Goal: Contribute content: Contribute content

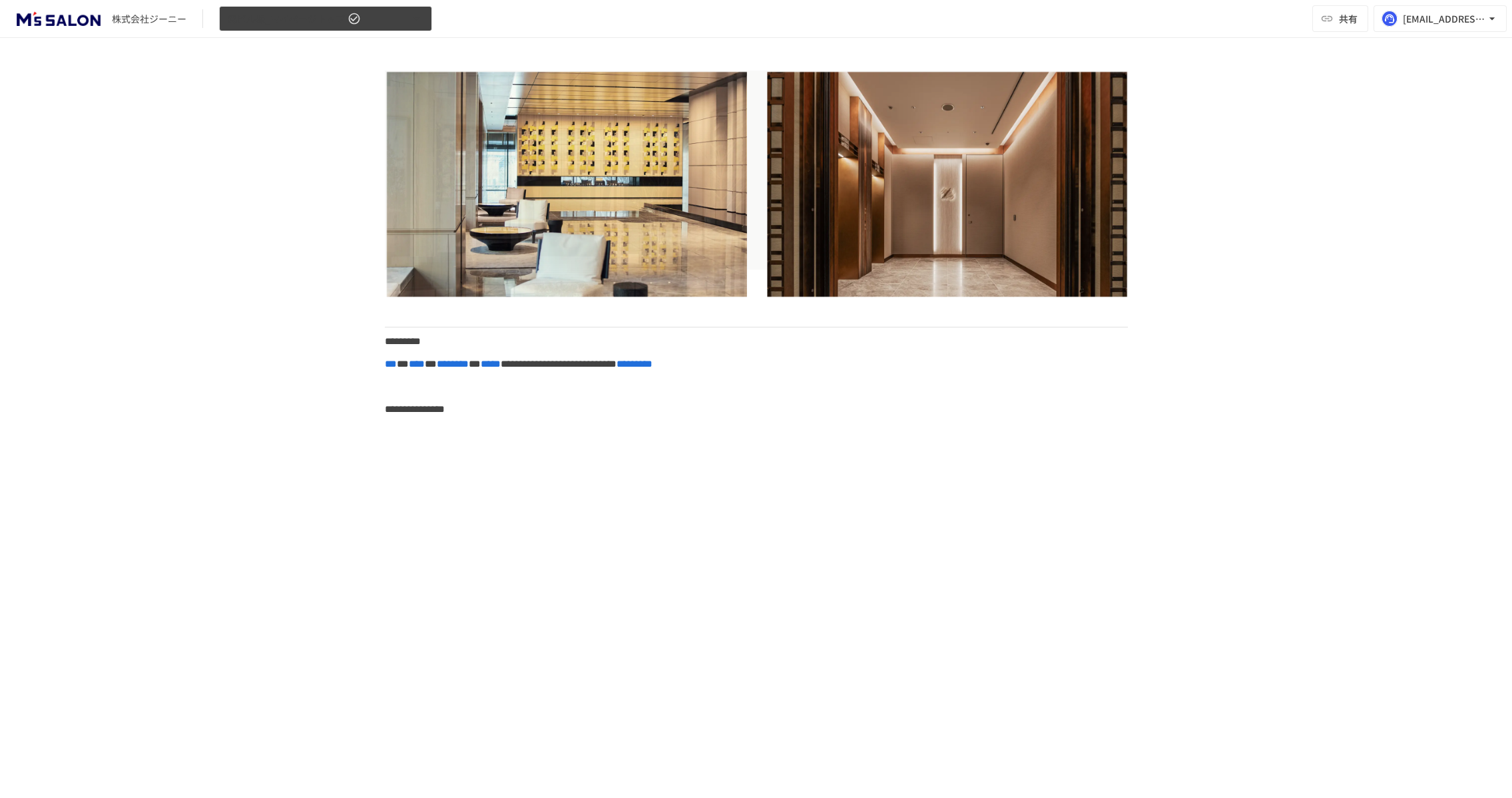
click at [290, 21] on span "森ビル様_マイページトップ" at bounding box center [286, 19] width 117 height 16
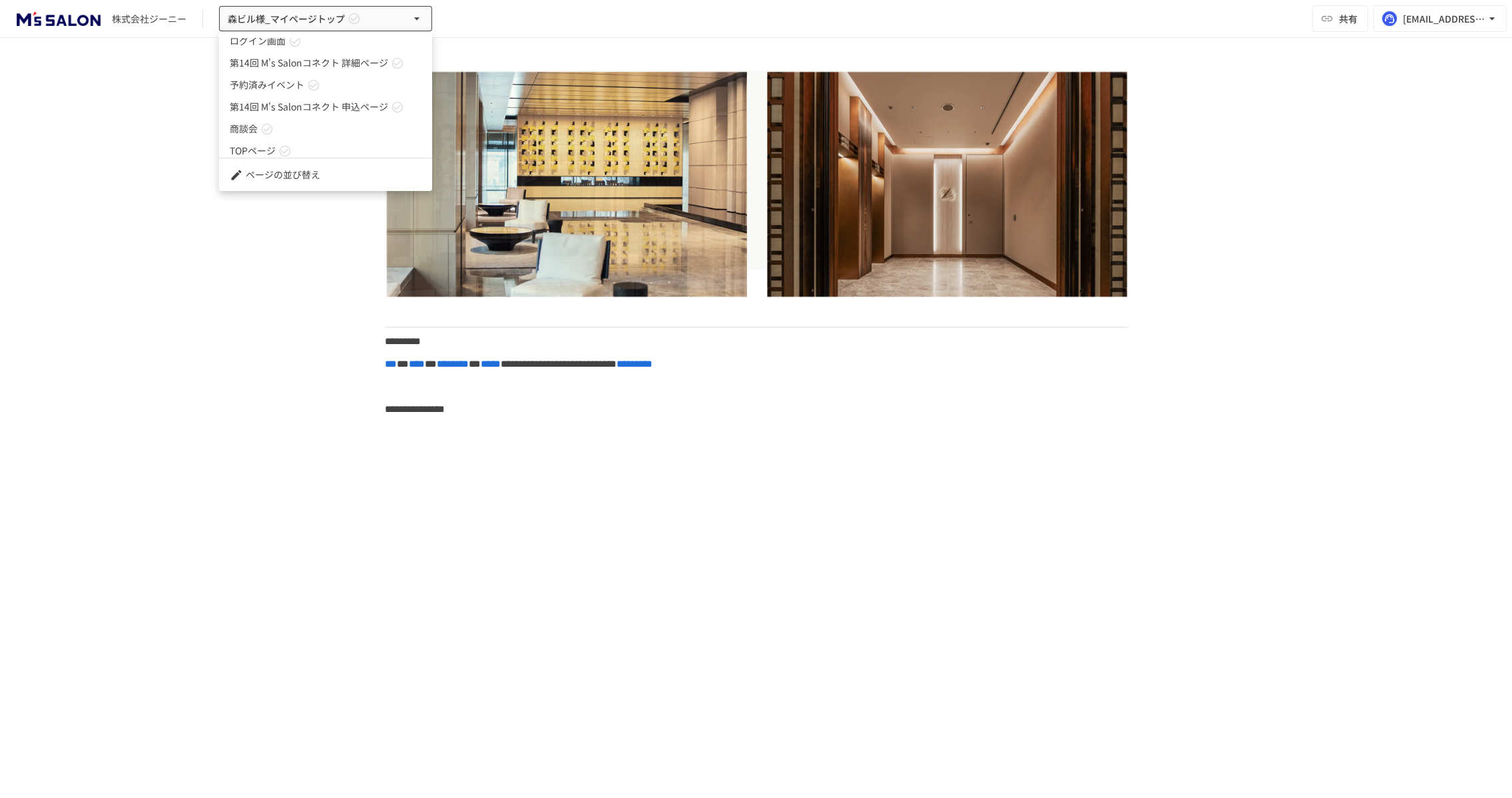
scroll to position [259, 0]
click at [131, 102] on div at bounding box center [756, 399] width 1512 height 798
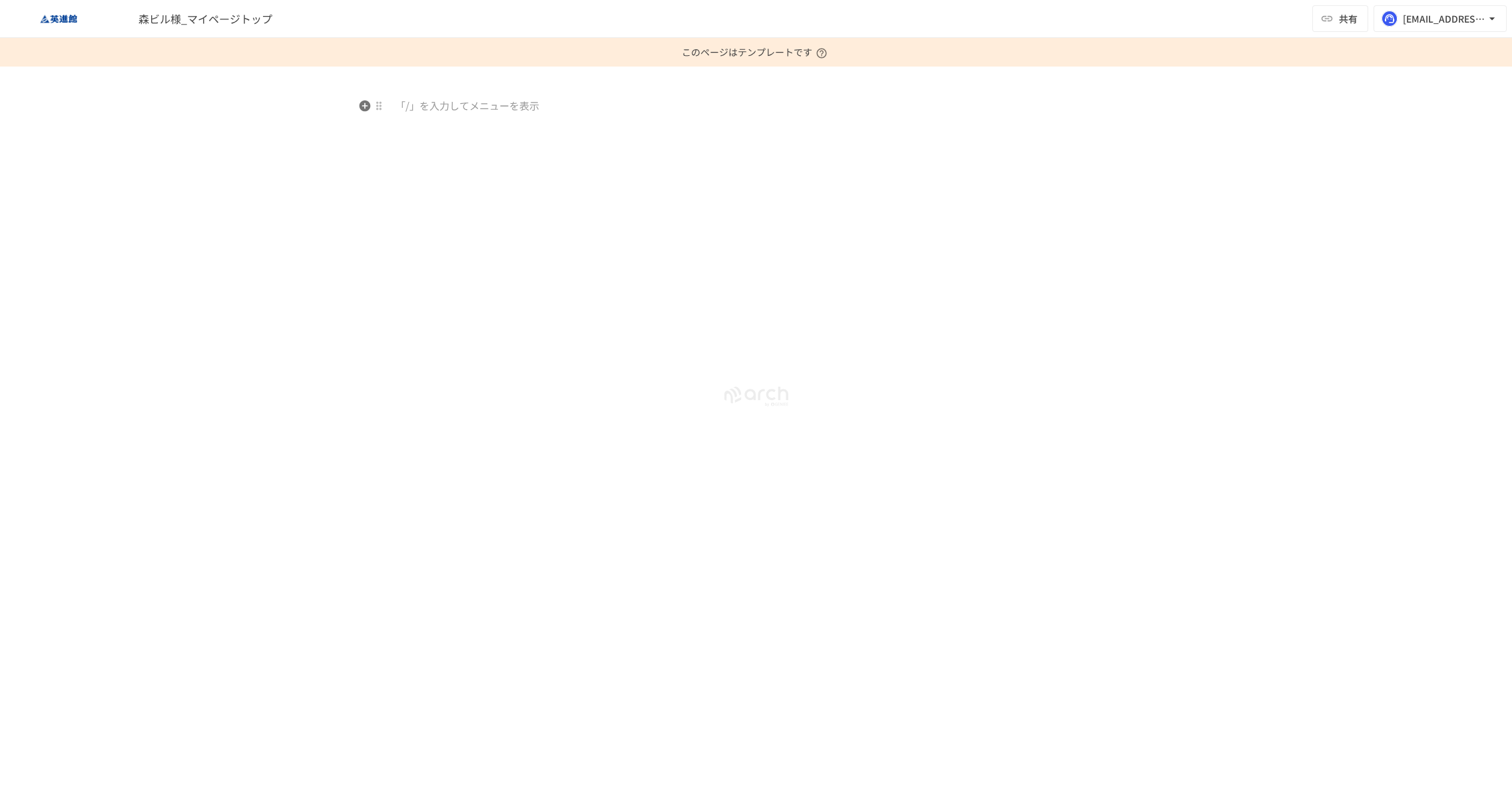
click at [533, 113] on p at bounding box center [756, 106] width 743 height 17
click at [502, 117] on div at bounding box center [756, 209] width 813 height 222
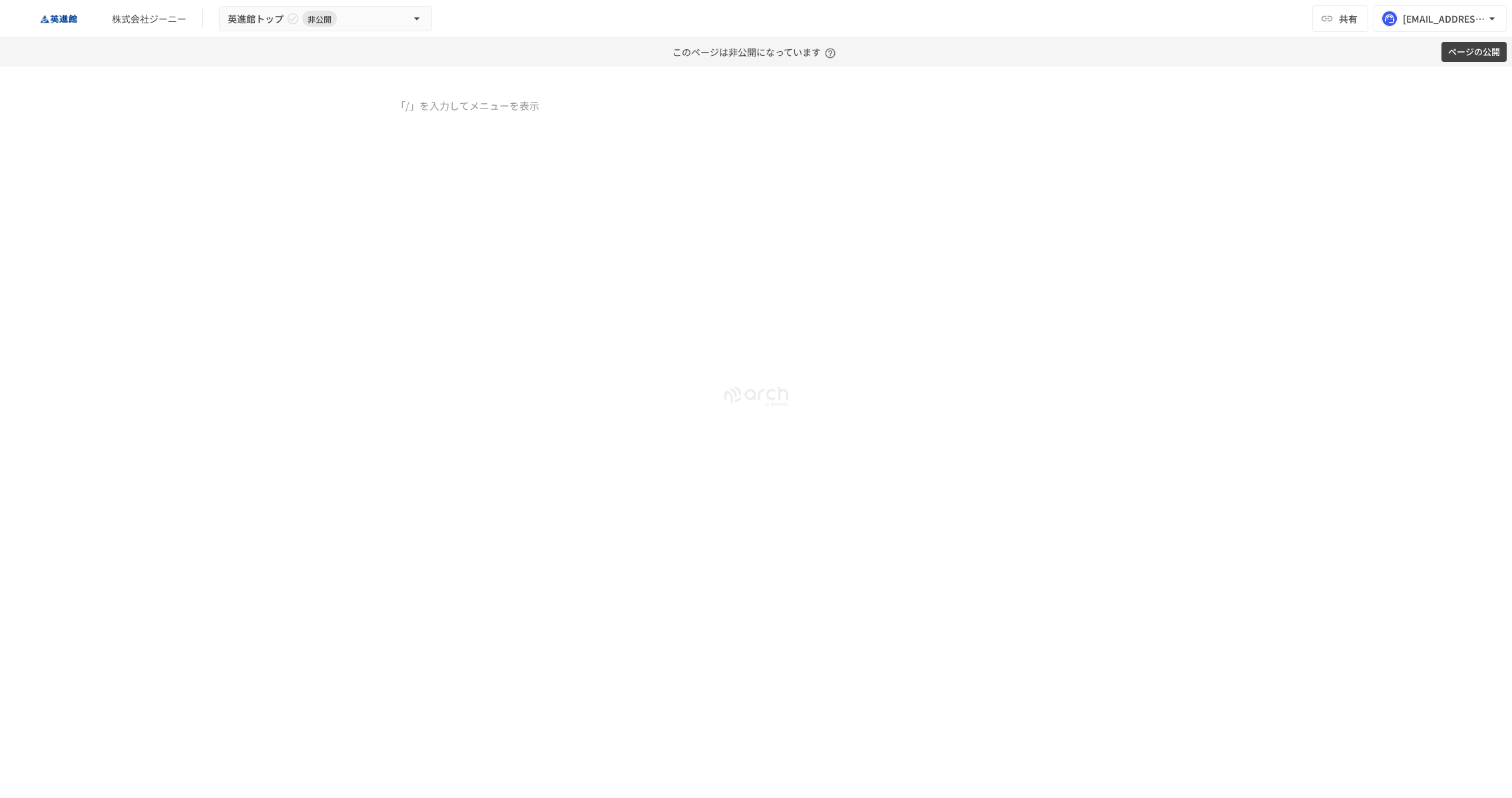
click at [575, 128] on div at bounding box center [756, 209] width 813 height 222
drag, startPoint x: 575, startPoint y: 128, endPoint x: 525, endPoint y: 130, distance: 50.0
click at [525, 130] on div at bounding box center [756, 209] width 813 height 222
drag, startPoint x: 533, startPoint y: 115, endPoint x: 518, endPoint y: 110, distance: 15.8
click at [532, 115] on div at bounding box center [756, 209] width 813 height 222
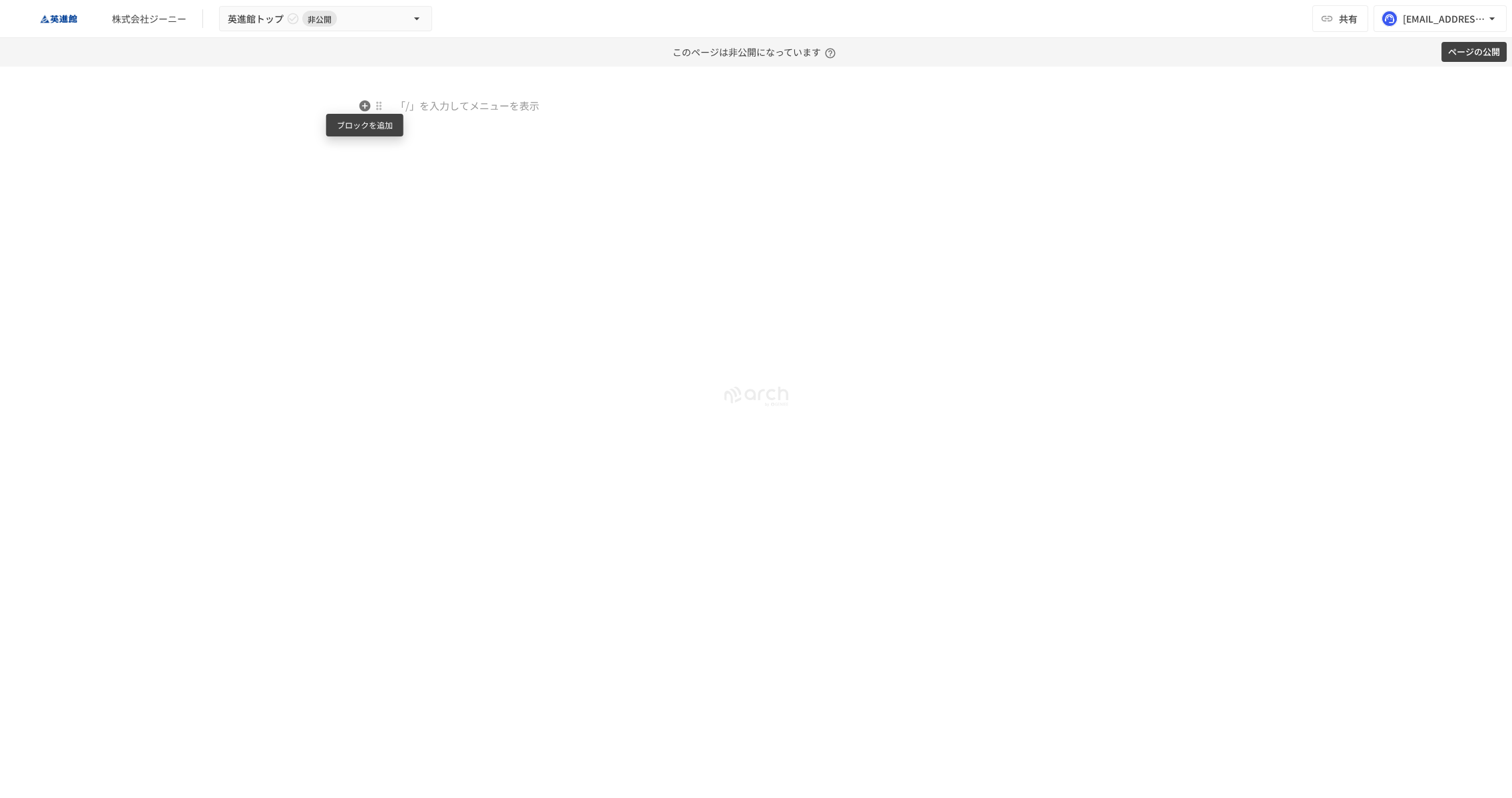
click at [367, 108] on icon "button" at bounding box center [364, 106] width 11 height 11
click at [496, 174] on span "画像" at bounding box center [476, 178] width 115 height 12
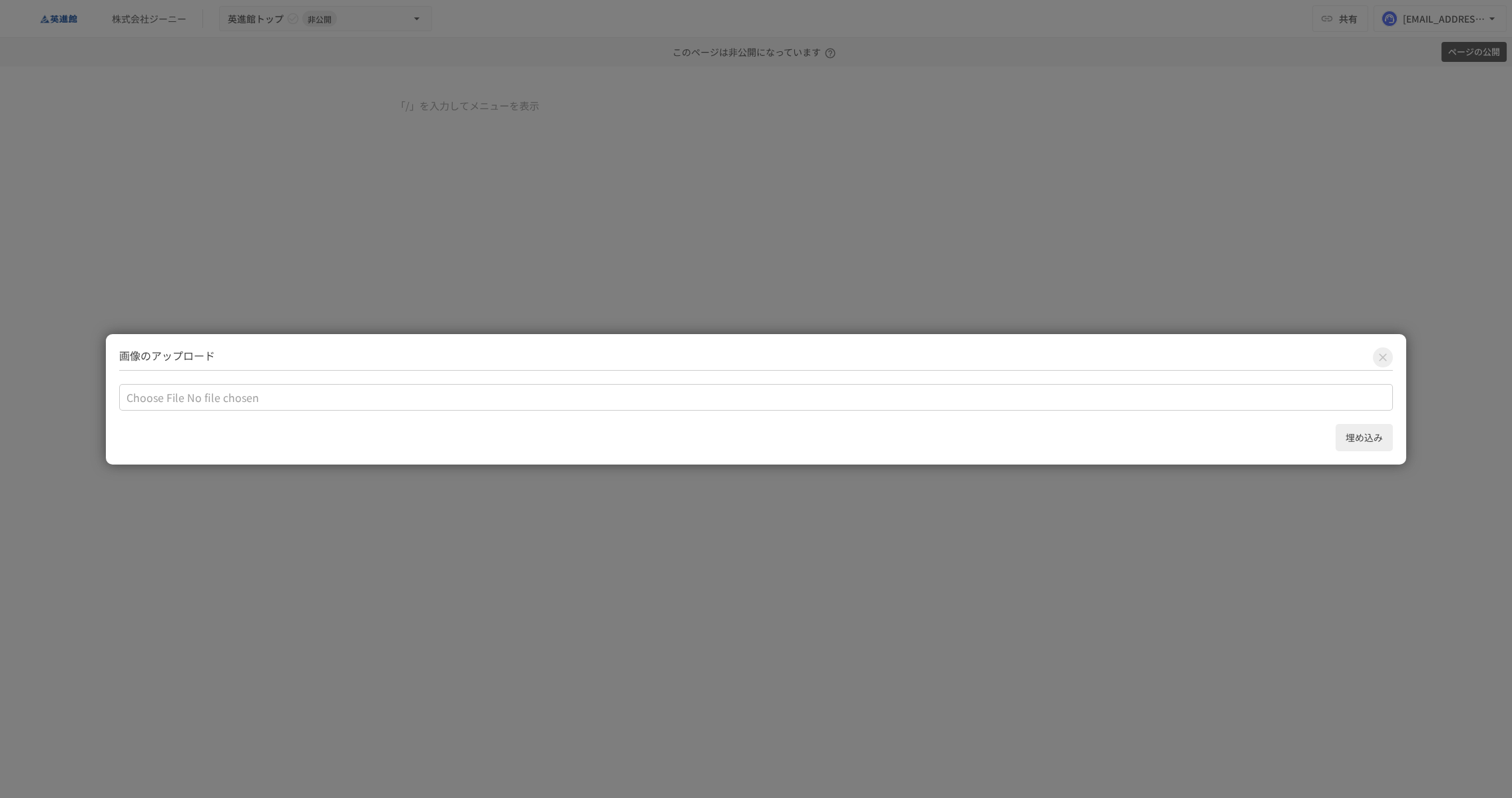
click at [417, 393] on input "file" at bounding box center [756, 397] width 1274 height 27
type input "**********"
click at [1325, 397] on input "file" at bounding box center [756, 397] width 1274 height 27
click at [1353, 429] on button "埋め込み" at bounding box center [1364, 438] width 57 height 27
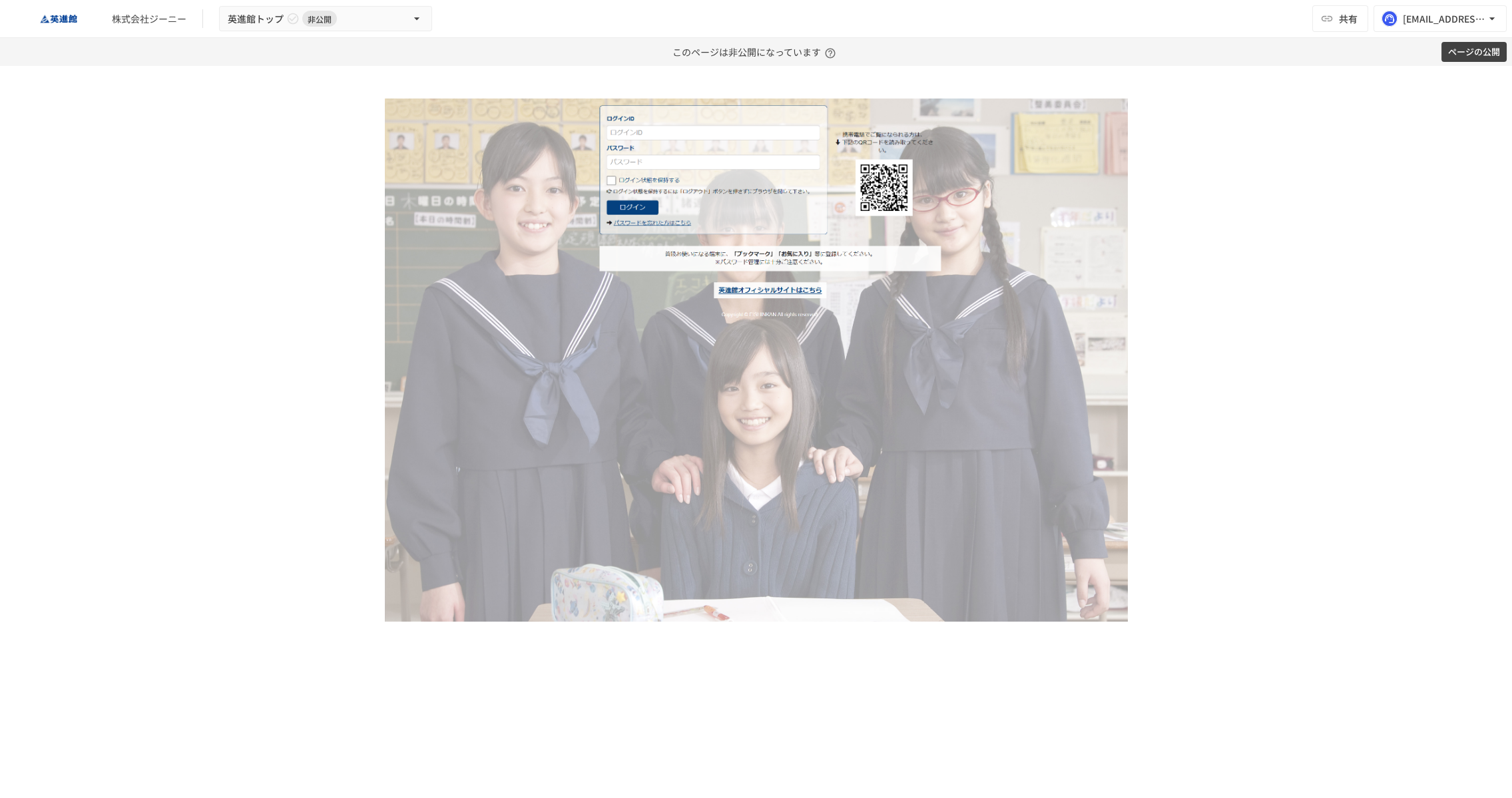
click at [1248, 209] on div at bounding box center [756, 432] width 1512 height 732
click at [941, 85] on div at bounding box center [756, 535] width 813 height 937
click at [972, 185] on img at bounding box center [756, 360] width 743 height 524
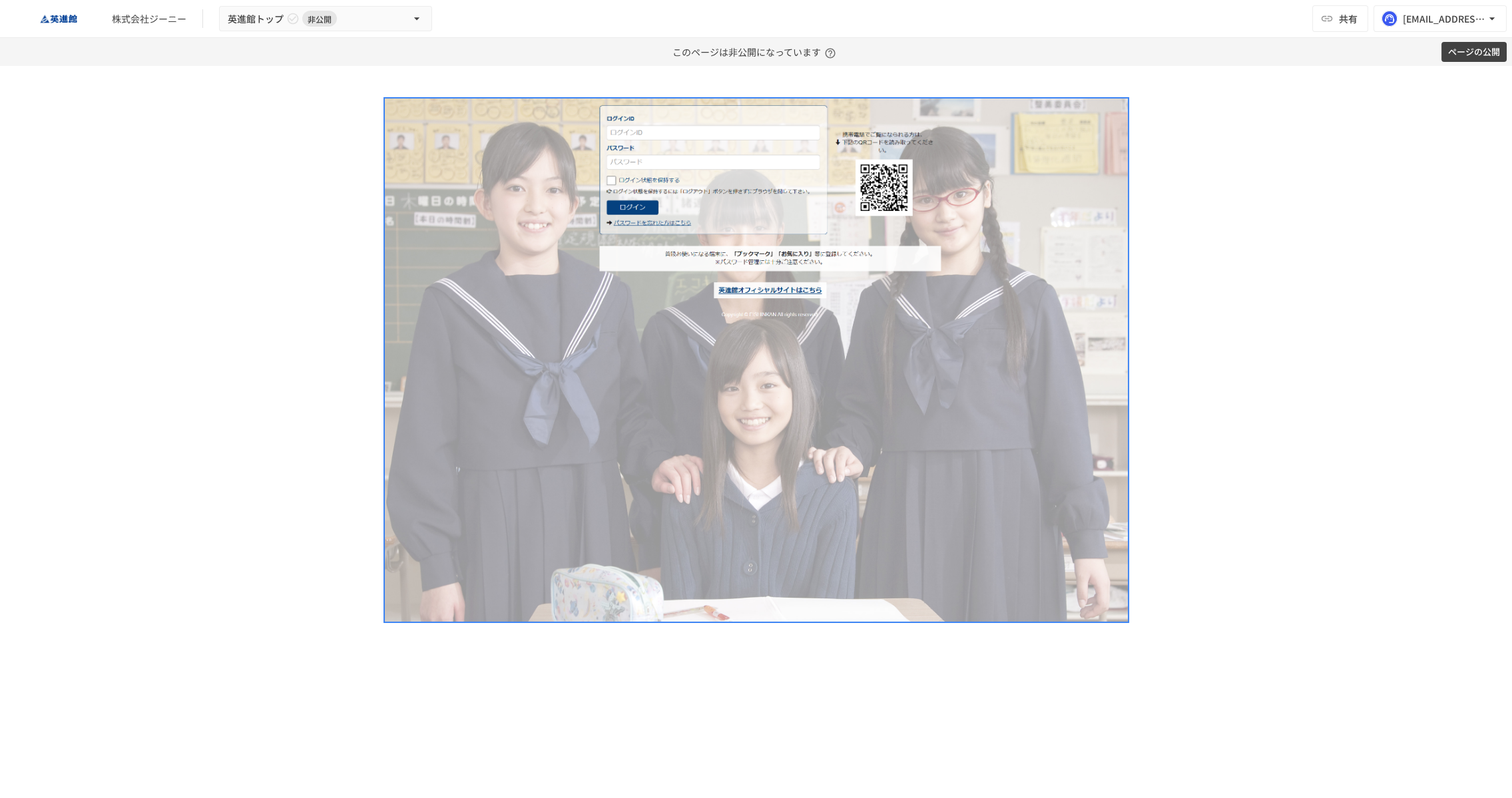
click at [1312, 281] on div at bounding box center [756, 432] width 1512 height 732
click at [1111, 535] on img at bounding box center [756, 360] width 743 height 524
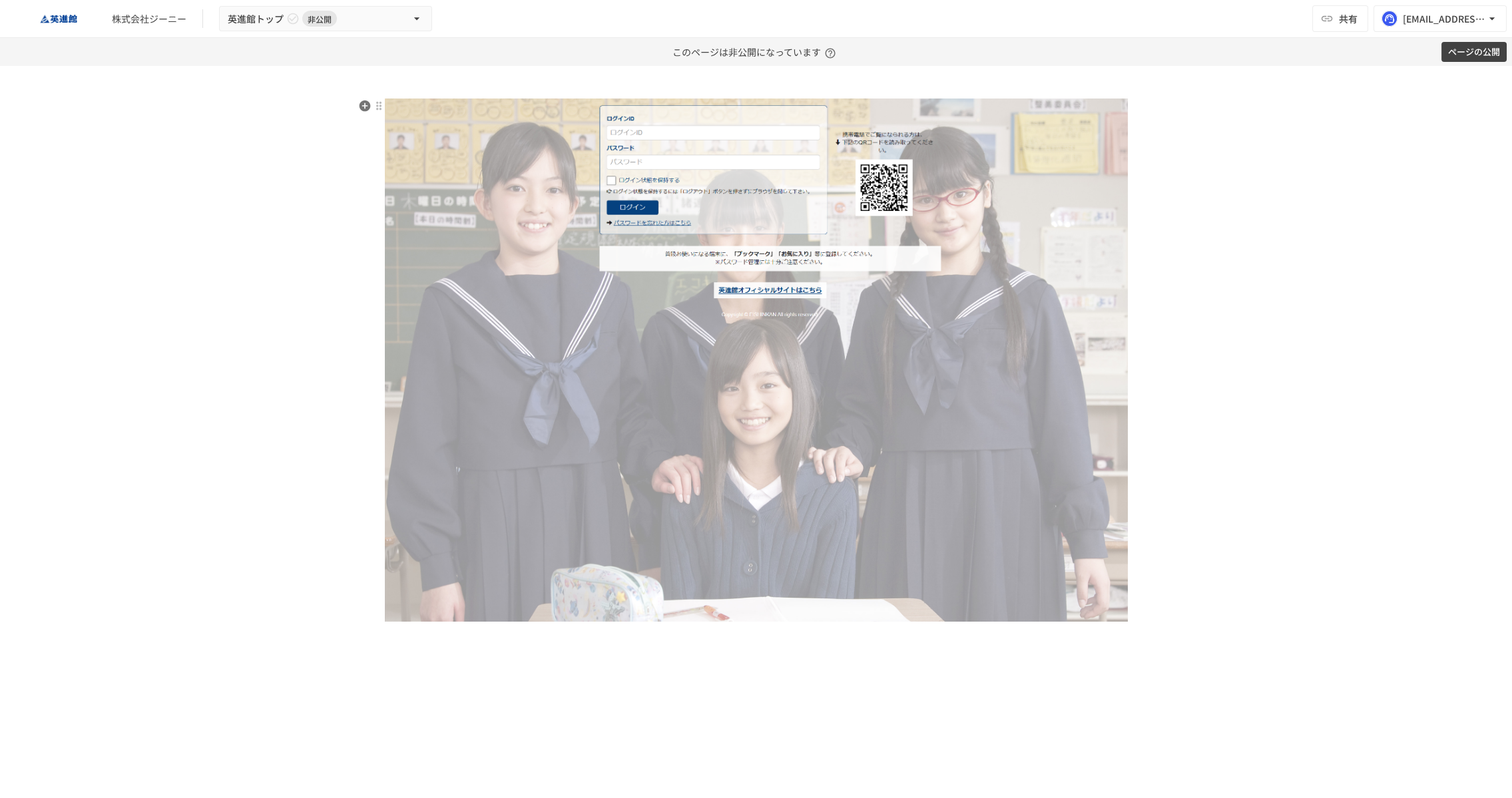
click at [1054, 581] on img at bounding box center [756, 360] width 743 height 524
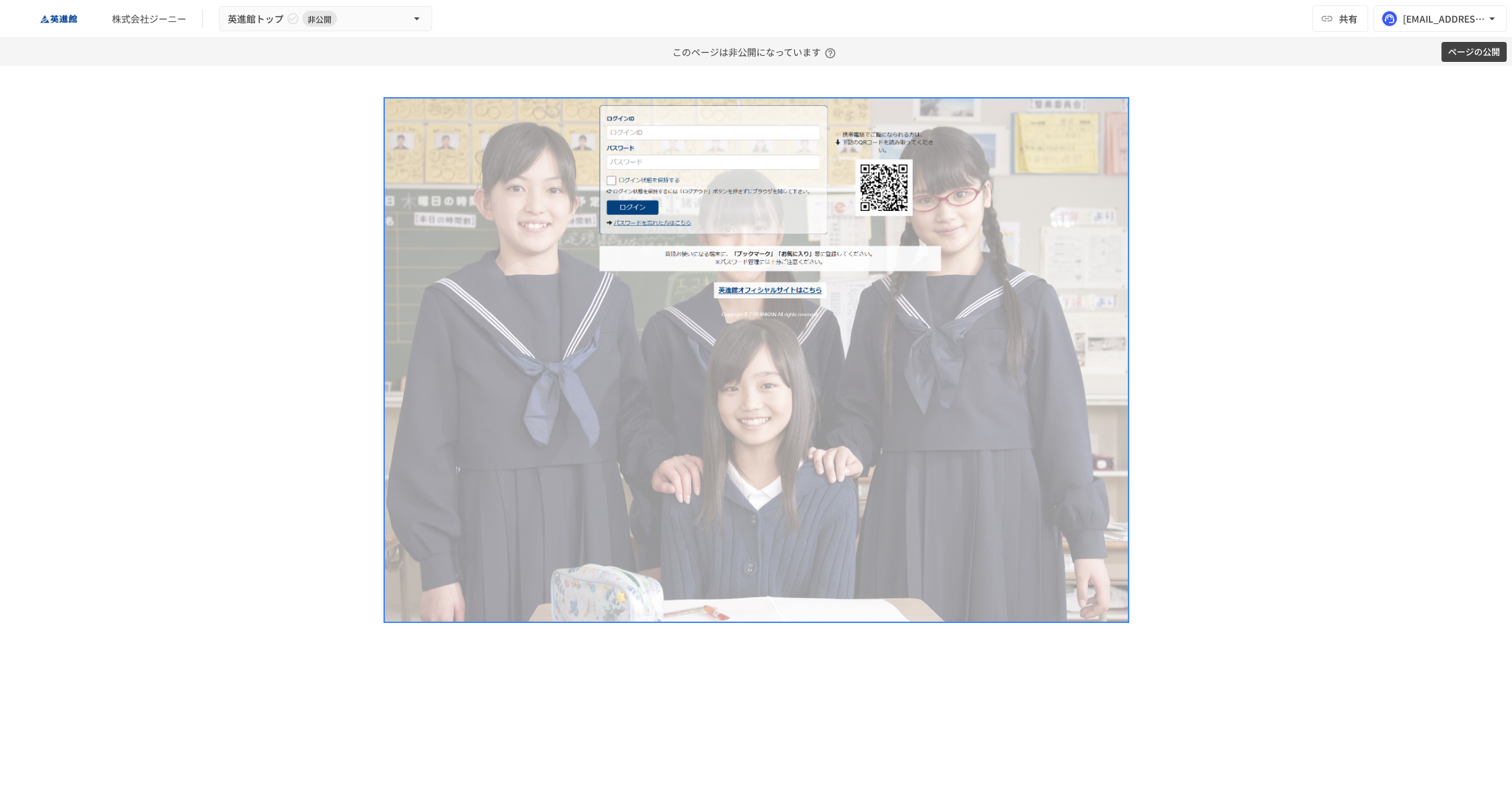
click at [1261, 416] on div at bounding box center [756, 432] width 1512 height 732
click at [1128, 604] on div at bounding box center [756, 371] width 813 height 547
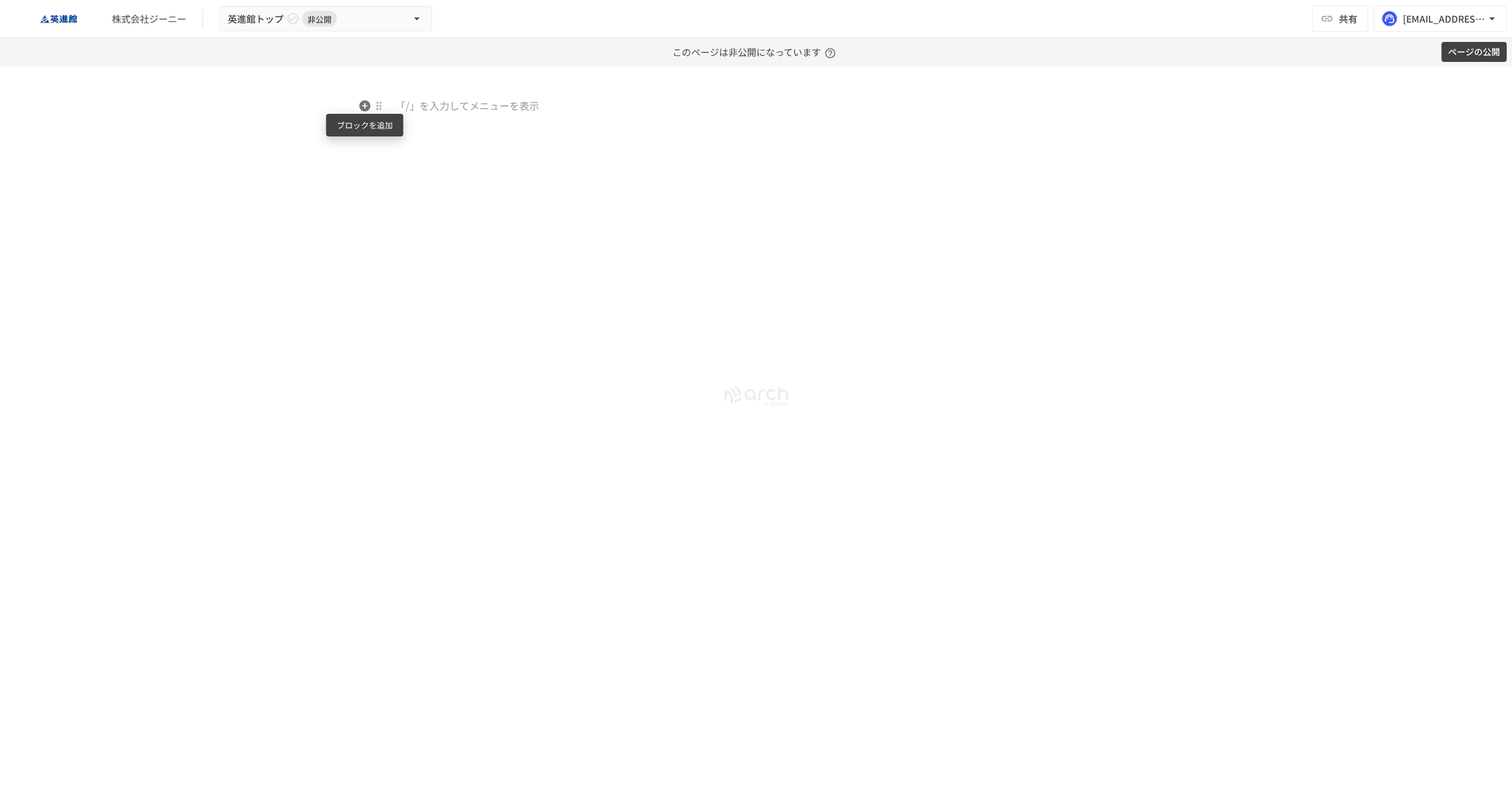
click at [362, 106] on icon "button" at bounding box center [364, 106] width 11 height 11
click at [482, 130] on li "画像" at bounding box center [464, 118] width 160 height 27
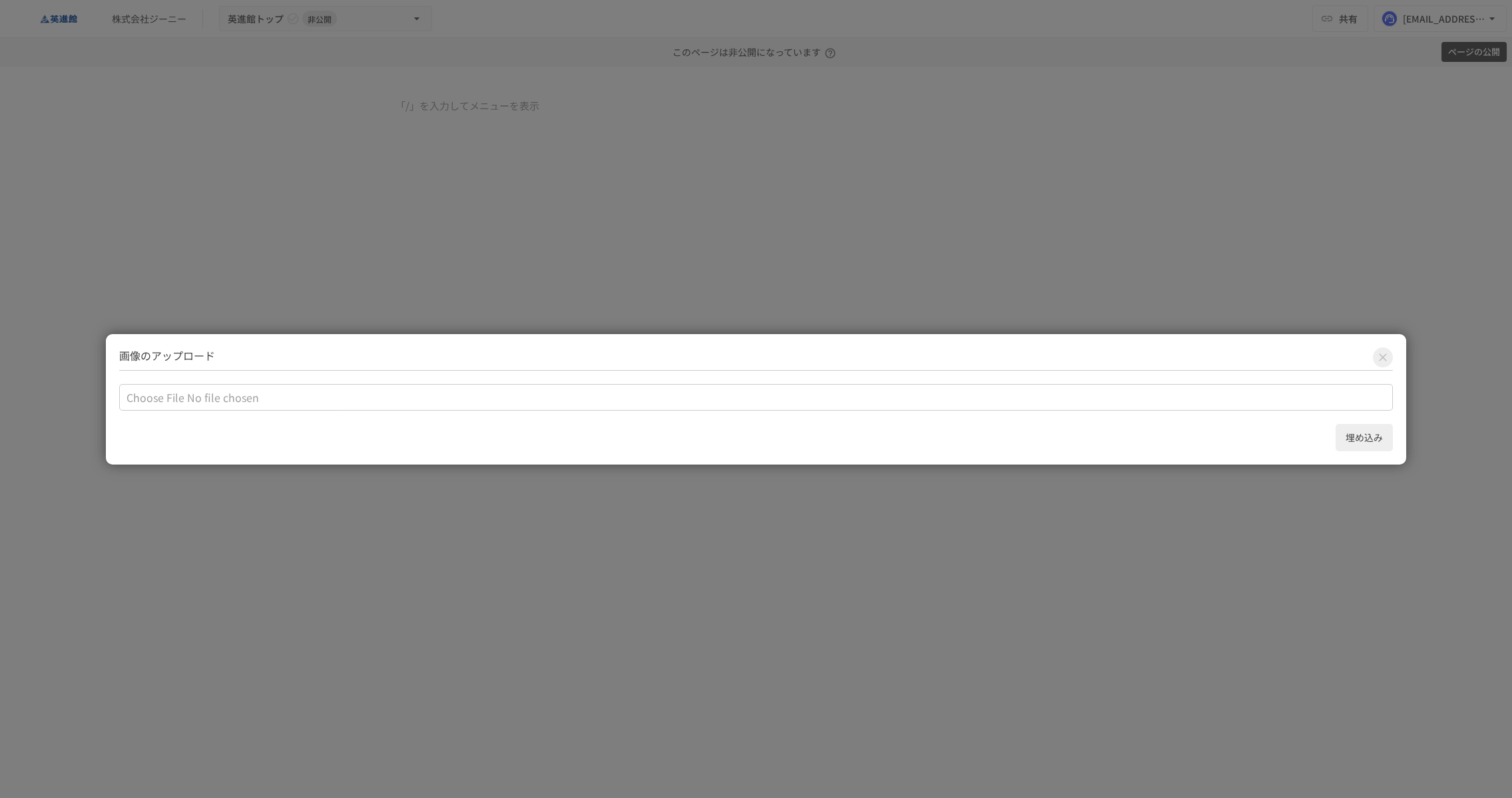
click at [394, 380] on div "埋め込み" at bounding box center [756, 410] width 1274 height 80
click at [394, 390] on input "file" at bounding box center [756, 397] width 1274 height 27
type input "**********"
click at [1262, 416] on div "埋め込み" at bounding box center [756, 410] width 1274 height 80
click at [1366, 443] on button "埋め込み" at bounding box center [1364, 438] width 57 height 27
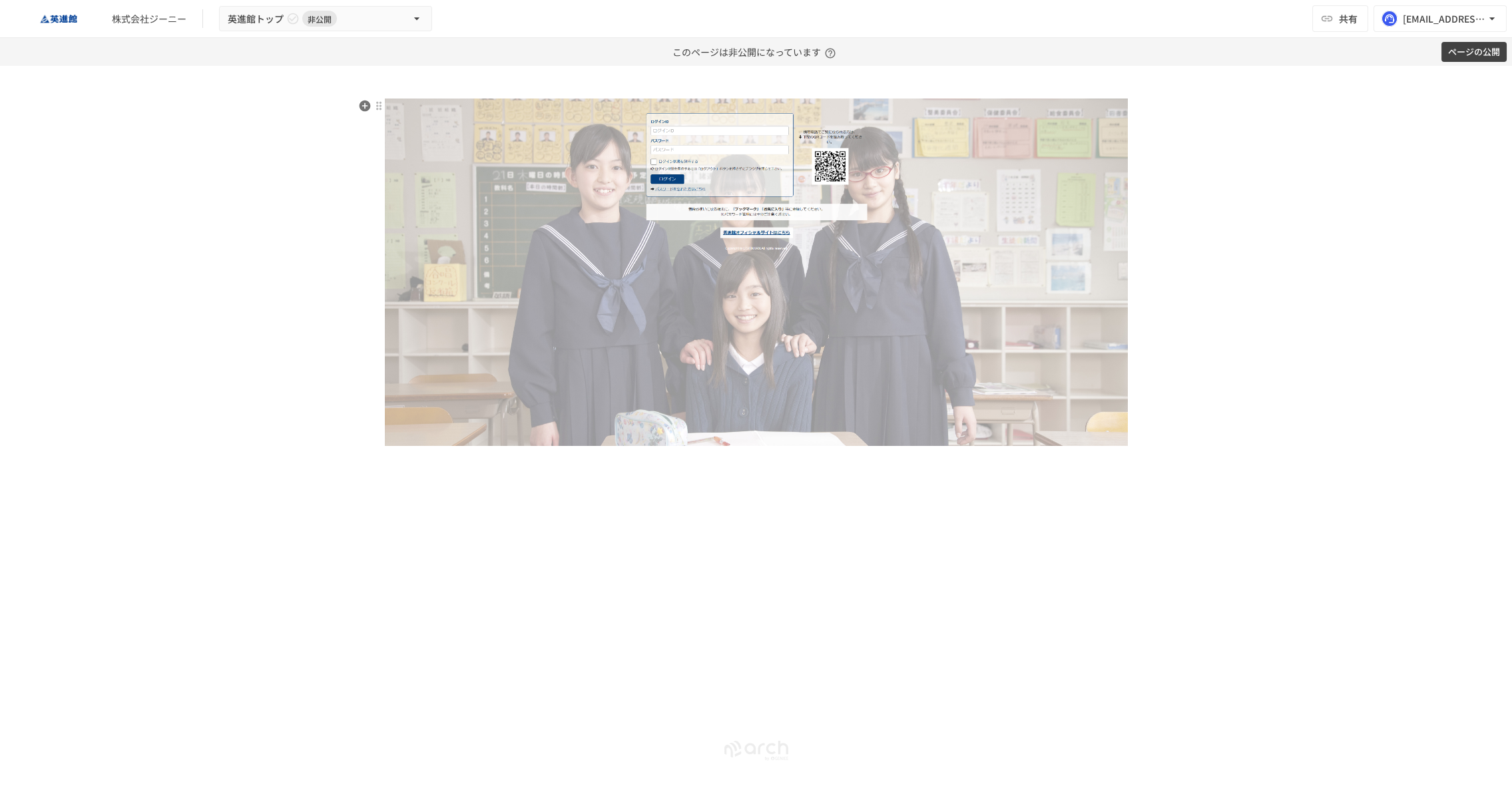
click at [1074, 413] on img at bounding box center [756, 272] width 743 height 347
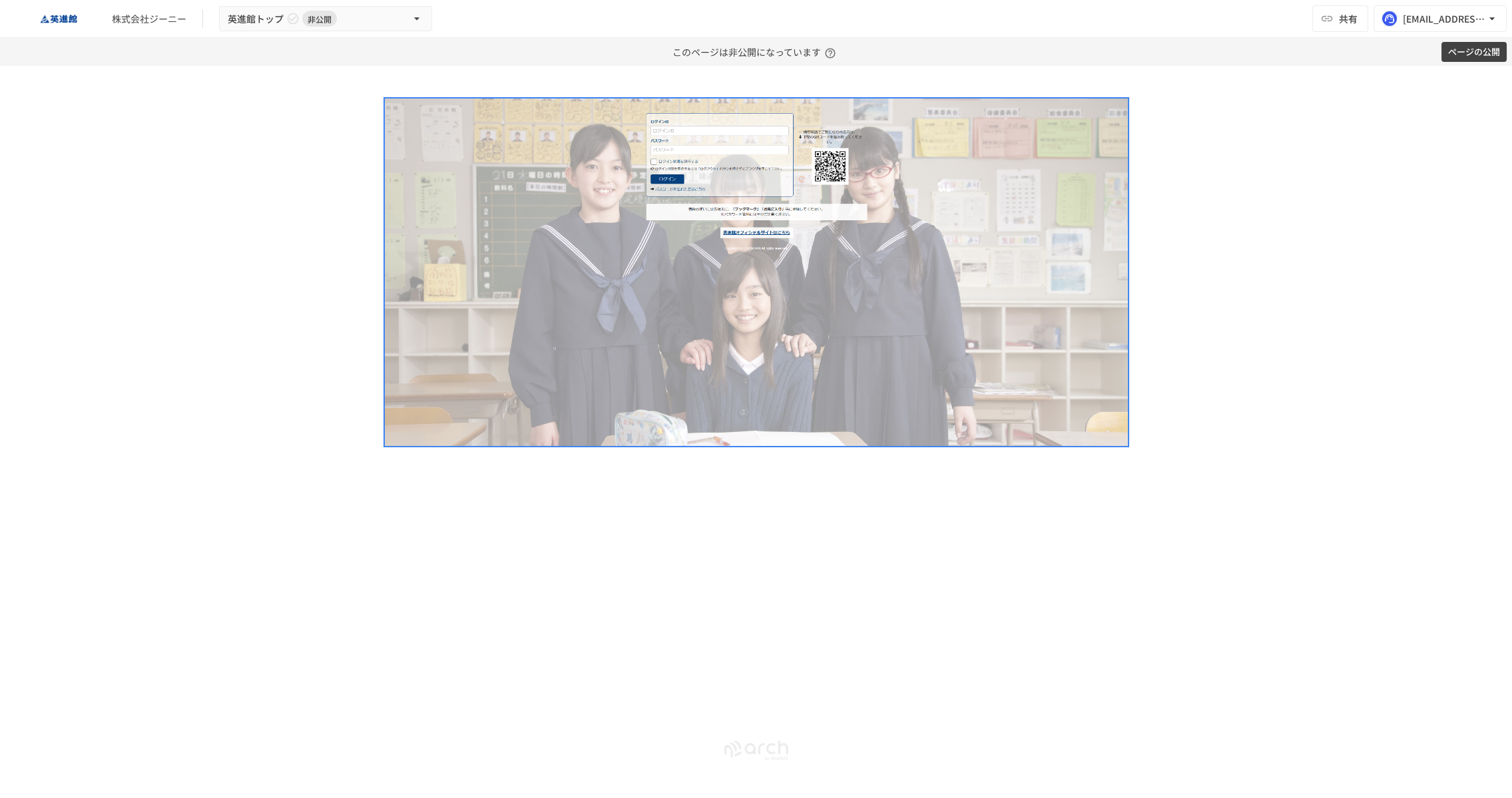
click at [1237, 341] on div at bounding box center [756, 432] width 1512 height 732
click at [859, 197] on img at bounding box center [756, 272] width 743 height 347
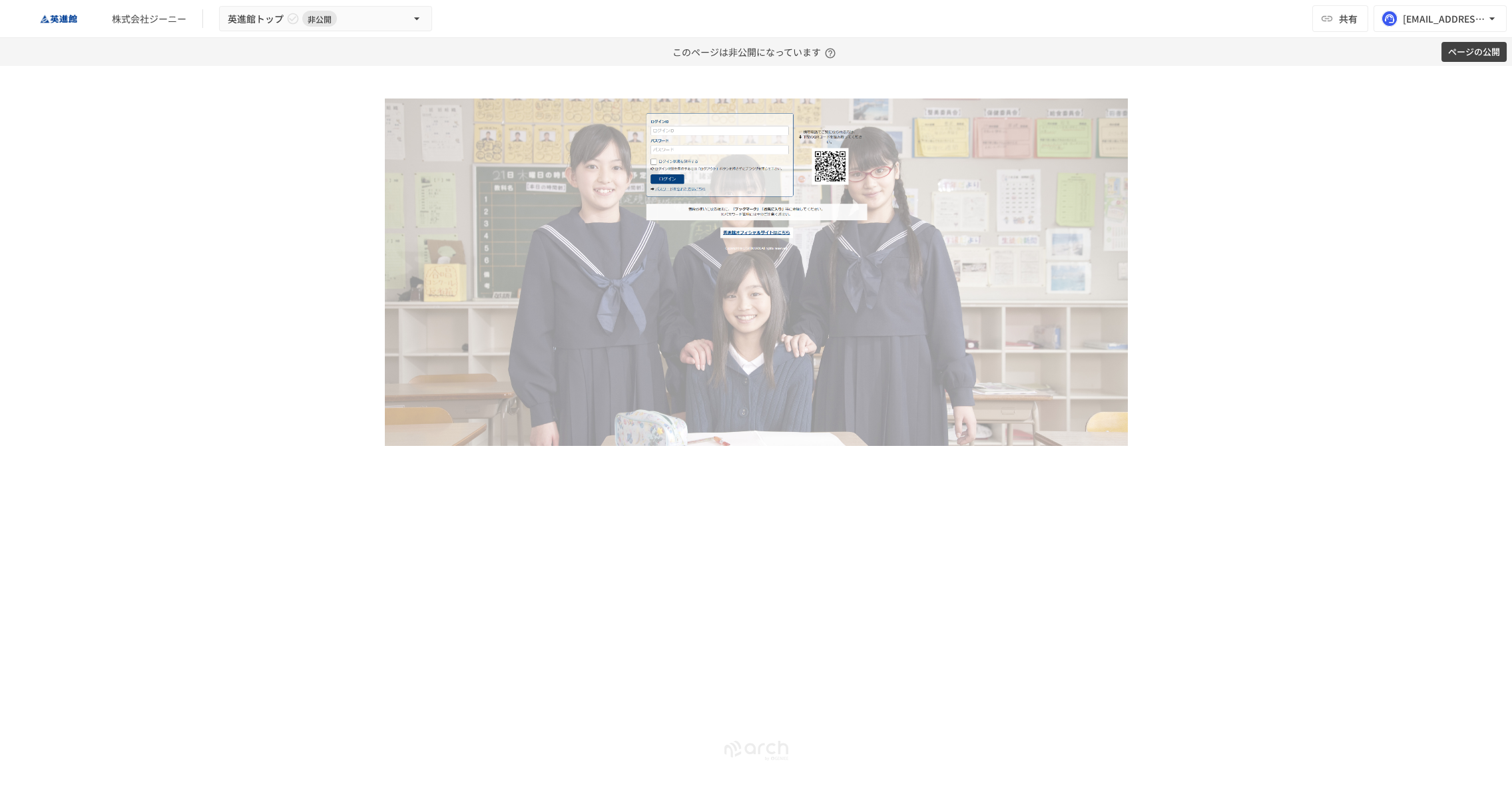
click at [1163, 393] on div at bounding box center [756, 432] width 1512 height 732
click at [1086, 405] on img at bounding box center [756, 272] width 743 height 347
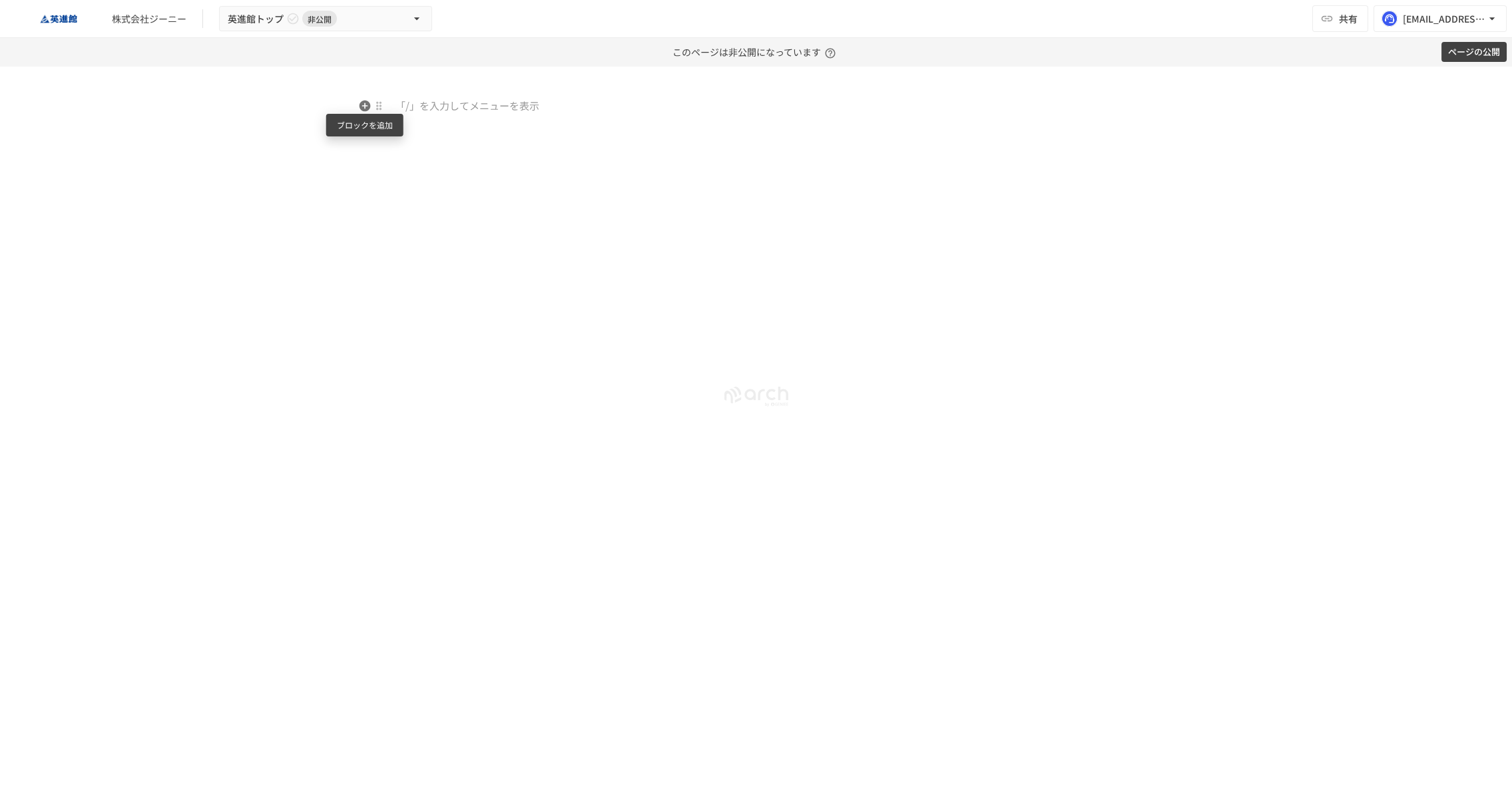
click at [368, 106] on icon "button" at bounding box center [364, 106] width 11 height 11
click at [467, 126] on li "画像" at bounding box center [464, 118] width 160 height 27
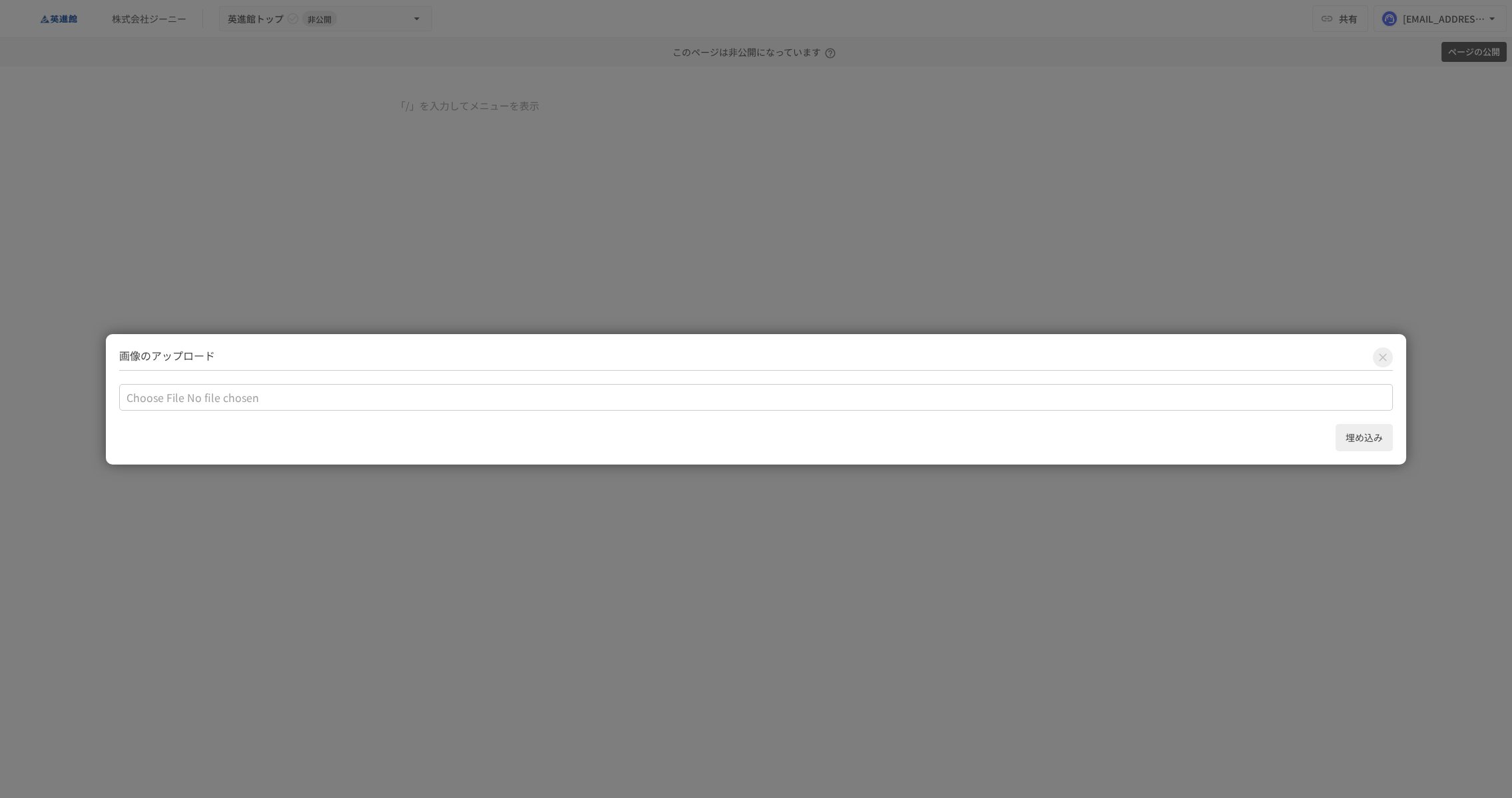
click at [261, 390] on input "file" at bounding box center [756, 397] width 1274 height 27
type input "**********"
click at [1364, 441] on button "埋め込み" at bounding box center [1364, 438] width 57 height 27
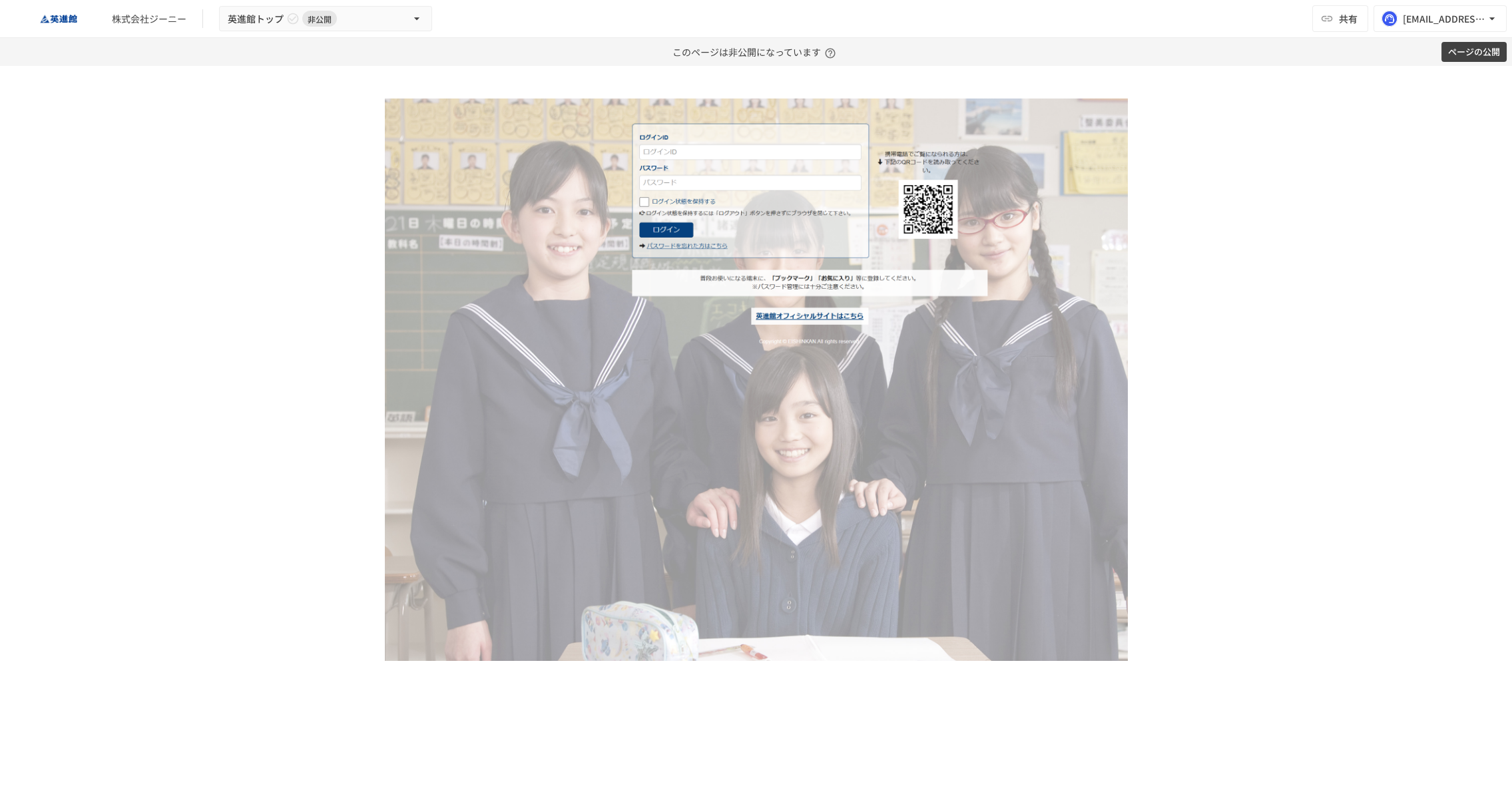
click at [1314, 326] on div at bounding box center [756, 432] width 1512 height 732
click at [1459, 51] on button "ページの公開" at bounding box center [1474, 52] width 65 height 21
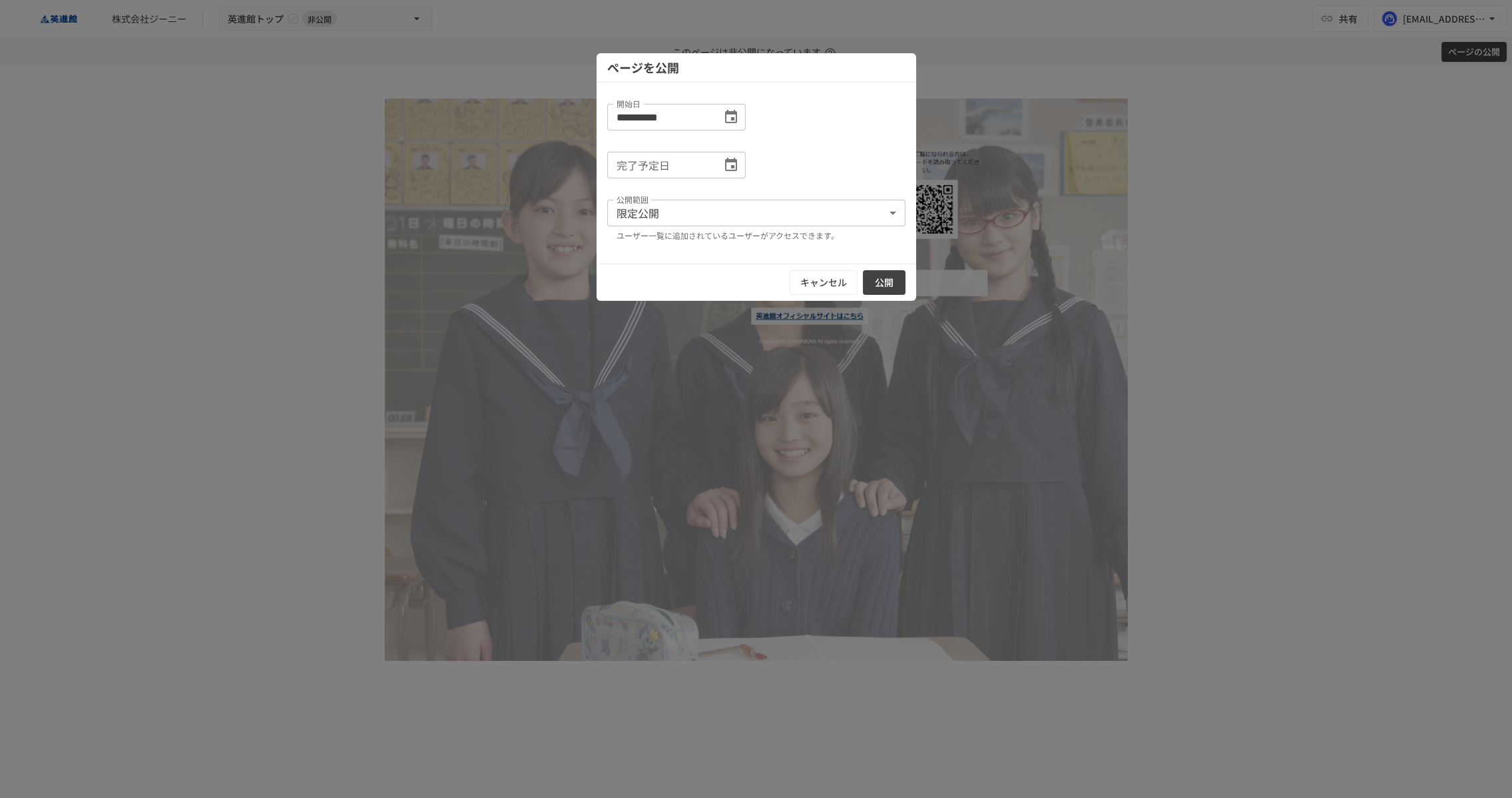
click at [872, 276] on button "公開" at bounding box center [884, 283] width 43 height 25
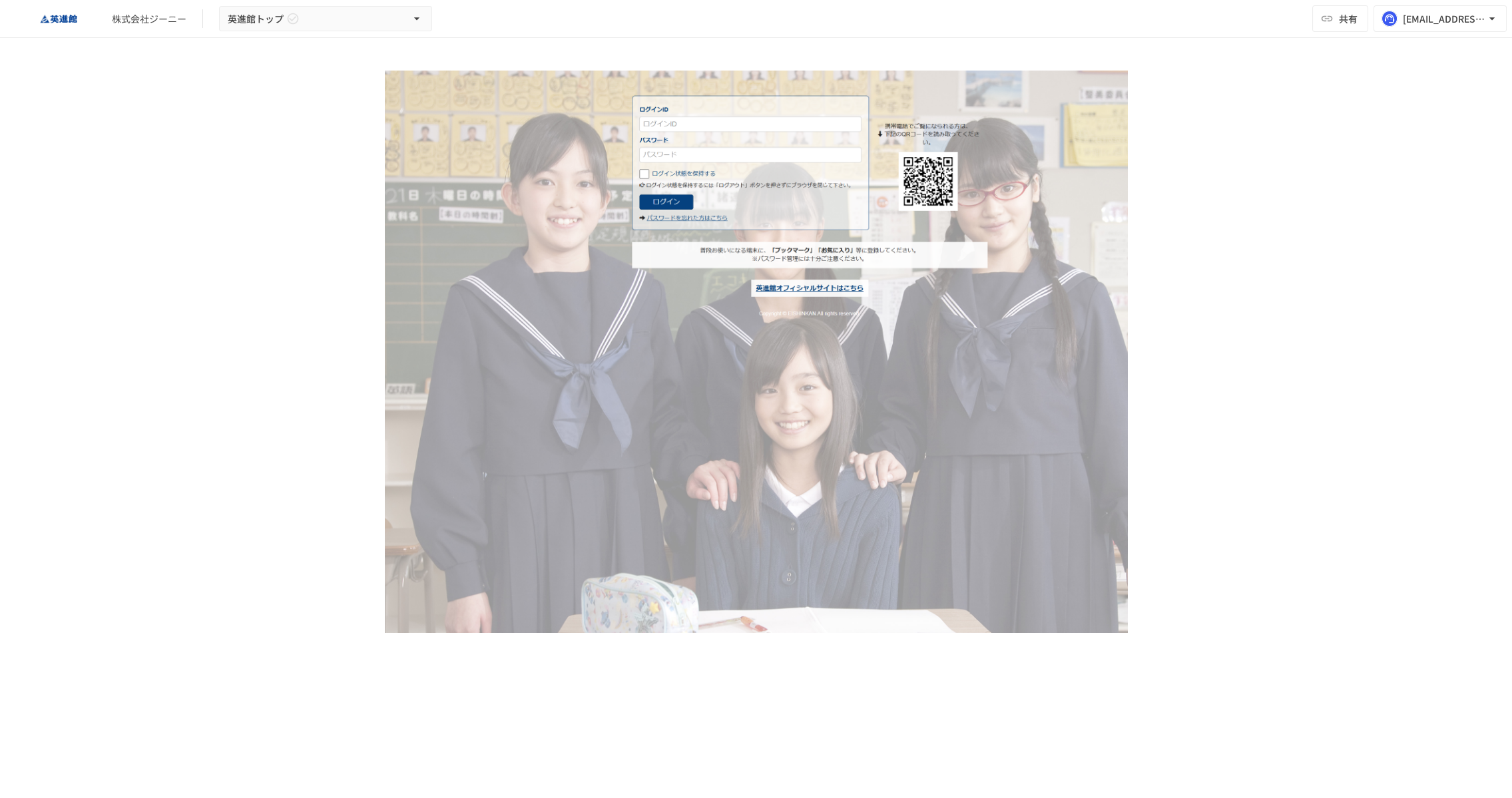
click at [440, 11] on div "株式会社ジーニー 英進館トップ 共有 noriaki.hakamata@geniee.co.jp" at bounding box center [756, 19] width 1512 height 38
click at [401, 14] on button "英進館トップ" at bounding box center [325, 19] width 213 height 26
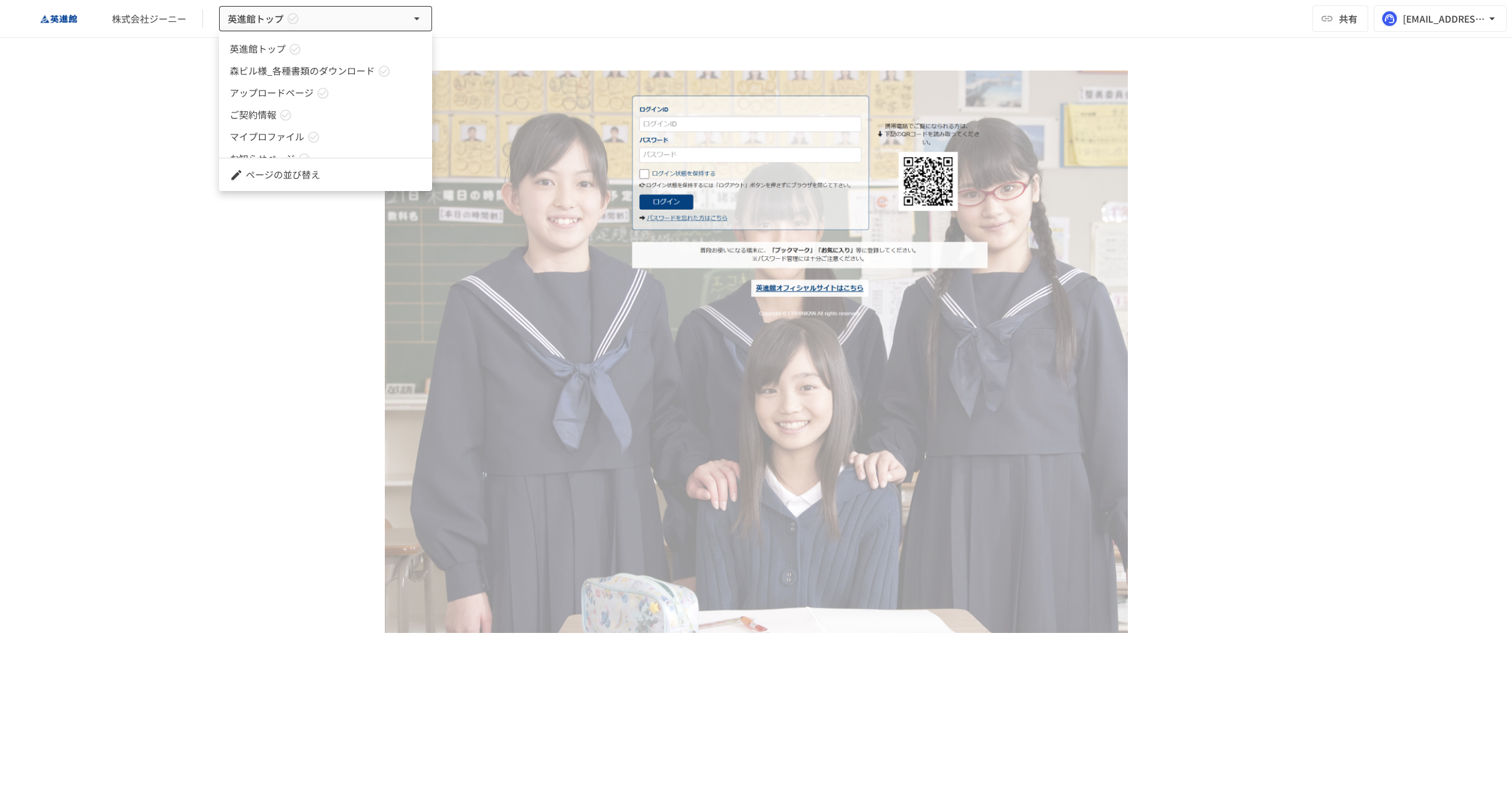
click at [477, 25] on div at bounding box center [756, 399] width 1512 height 798
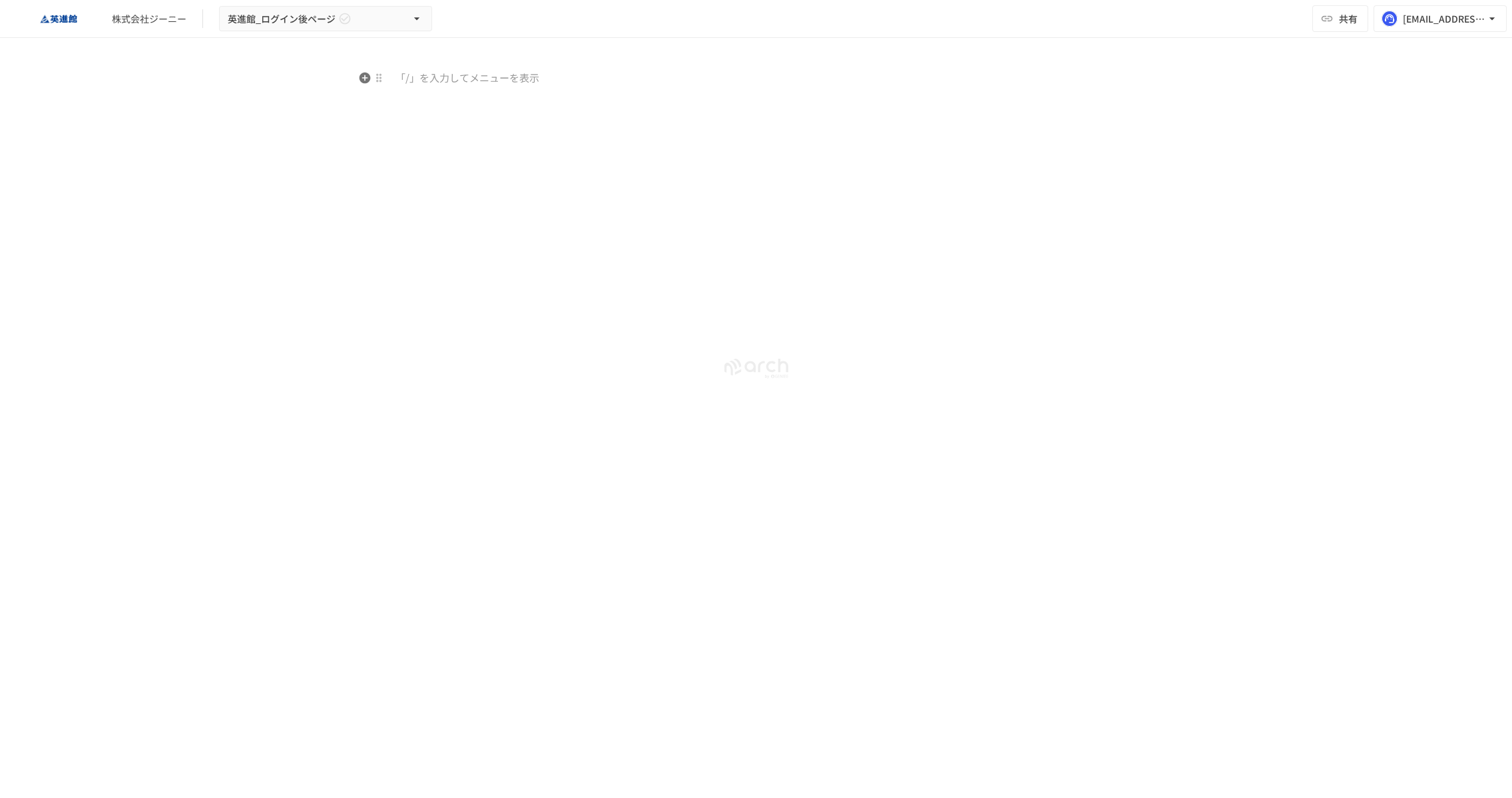
click at [514, 78] on p at bounding box center [756, 78] width 743 height 17
click at [437, 78] on span "**********" at bounding box center [411, 78] width 52 height 10
click at [364, 98] on icon "button" at bounding box center [364, 100] width 13 height 13
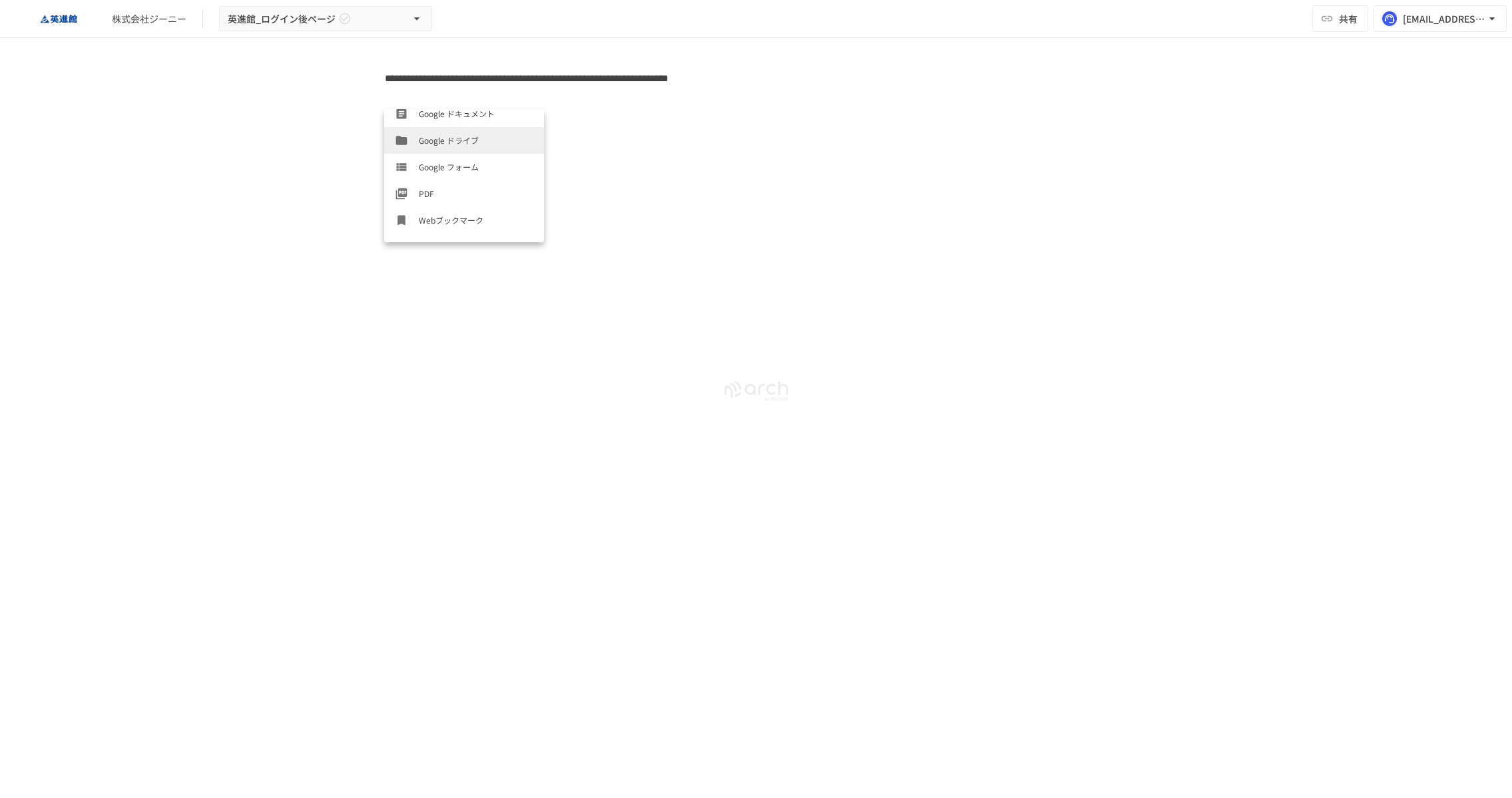
scroll to position [479, 0]
click at [478, 224] on span "区切り線" at bounding box center [476, 229] width 115 height 12
click at [417, 99] on p at bounding box center [756, 101] width 743 height 17
click at [387, 78] on span "**********" at bounding box center [526, 78] width 283 height 10
click at [880, 193] on div "**********" at bounding box center [756, 196] width 813 height 251
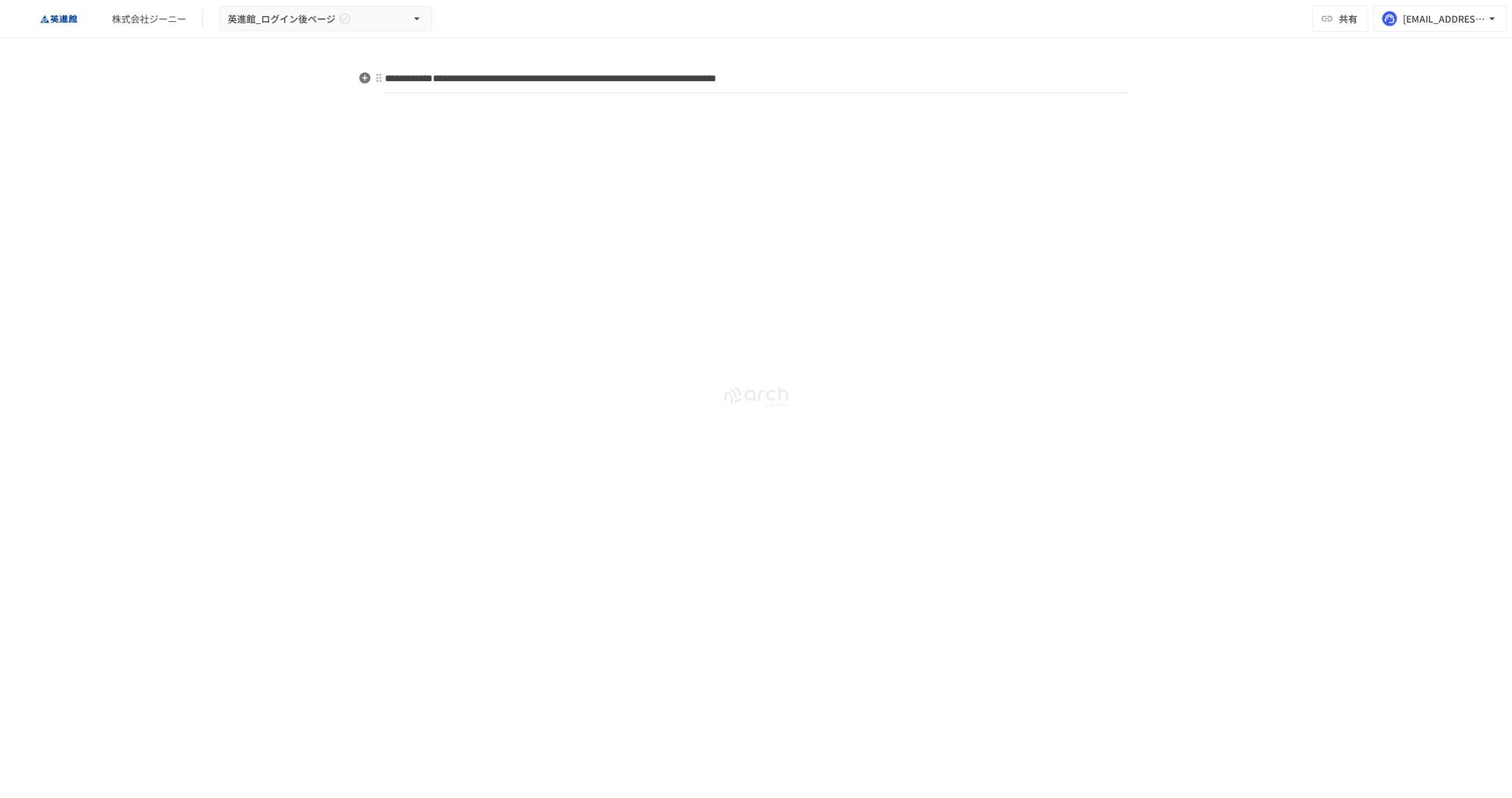
click at [538, 80] on span "**********" at bounding box center [550, 78] width 332 height 10
drag, startPoint x: 507, startPoint y: 79, endPoint x: 477, endPoint y: 80, distance: 30.0
click at [477, 80] on span "**********" at bounding box center [579, 78] width 388 height 10
click at [570, 162] on div "**********" at bounding box center [756, 196] width 813 height 251
